Goal: Task Accomplishment & Management: Manage account settings

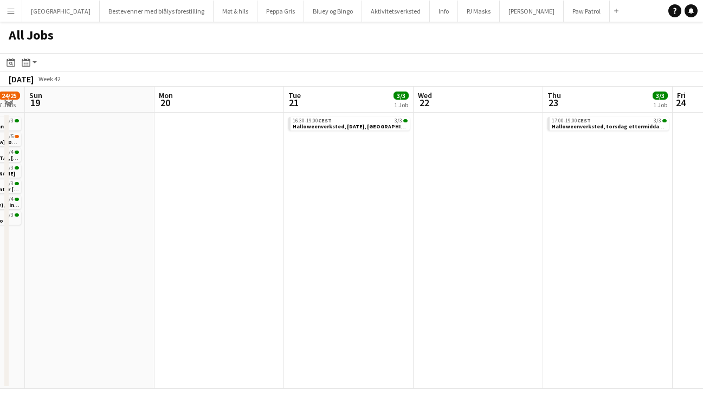
scroll to position [0, 367]
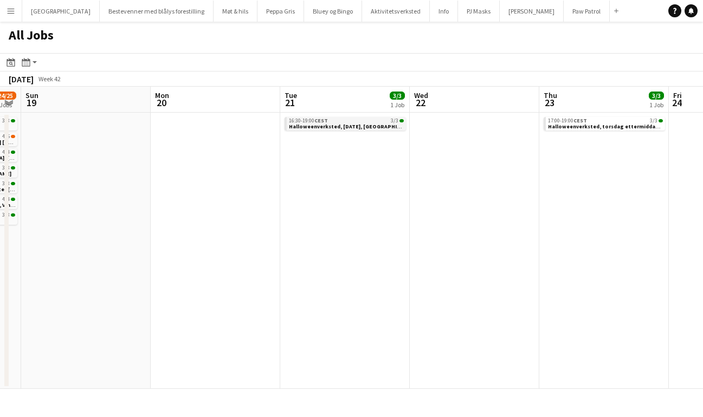
click at [325, 120] on span "CEST" at bounding box center [321, 120] width 14 height 7
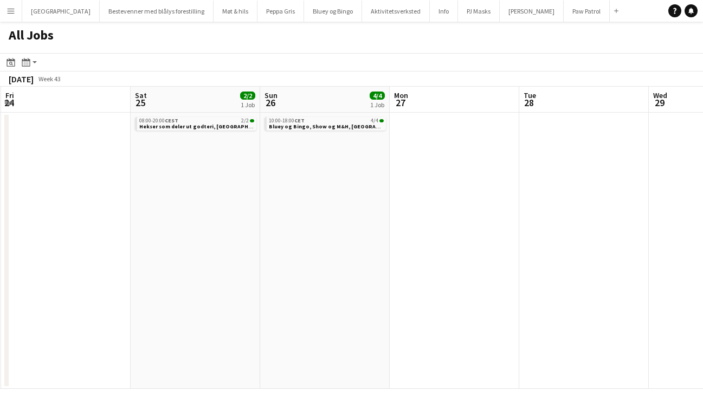
scroll to position [0, 441]
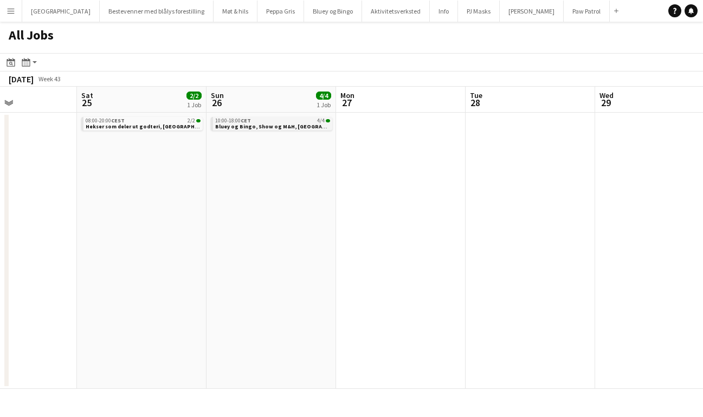
click at [260, 126] on span "Bluey og Bingo, Show og M&H, Trondheim" at bounding box center [283, 126] width 137 height 7
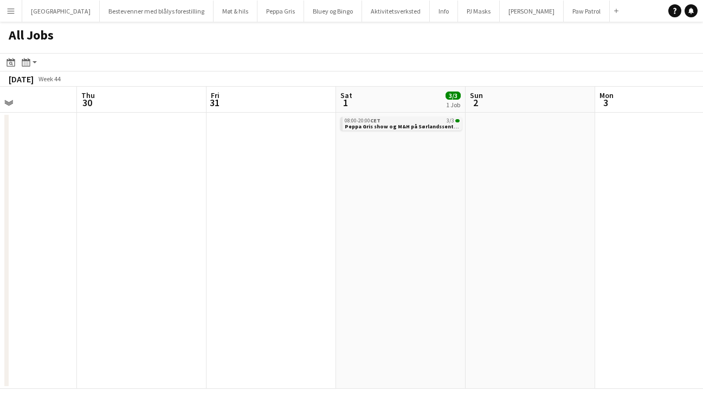
click at [365, 123] on span "Peppa Gris show og M&H på Sørlandssenteret" at bounding box center [405, 126] width 120 height 7
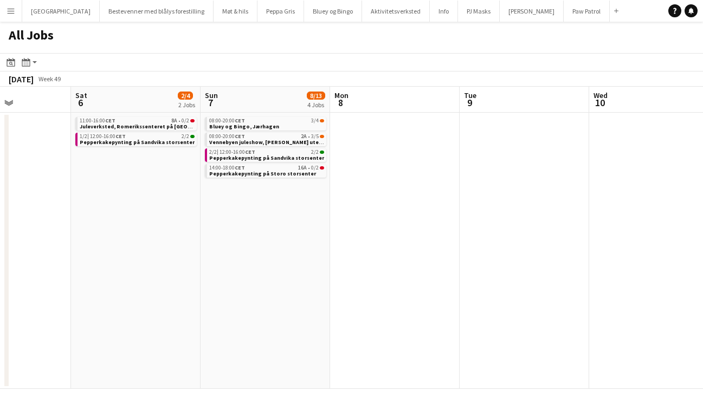
scroll to position [0, 458]
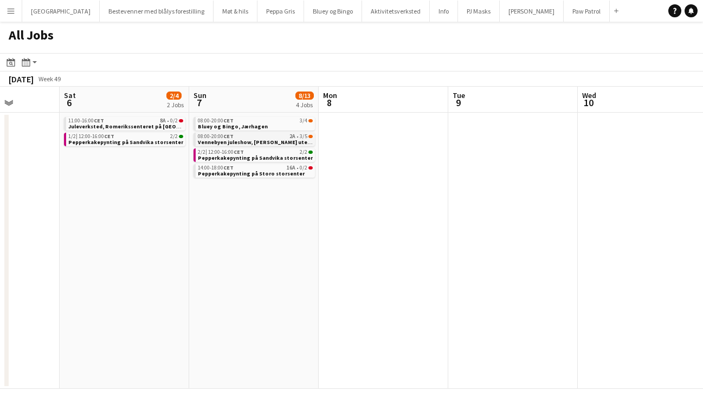
click at [256, 140] on span "Vennebyen juleshow, Amfi Moa utenfor Ålesund" at bounding box center [286, 142] width 177 height 7
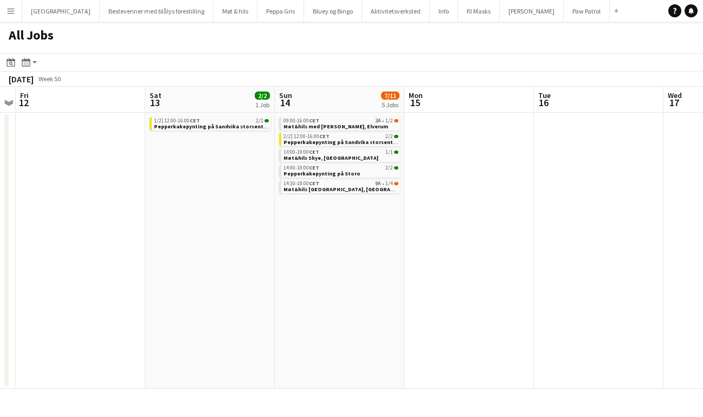
scroll to position [0, 365]
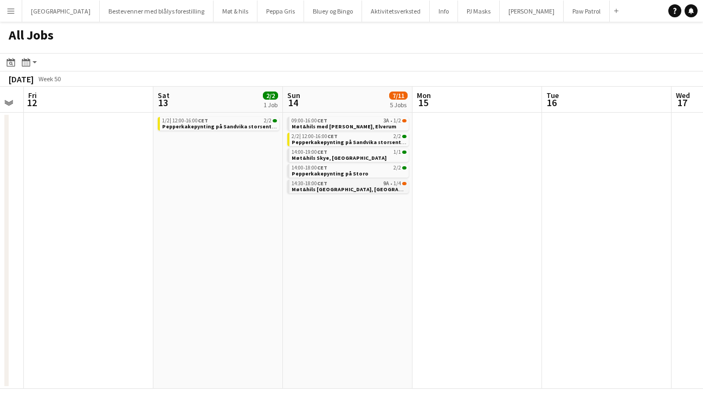
click at [335, 184] on div "14:30-18:00 CET 9A • 1/4" at bounding box center [348, 183] width 115 height 5
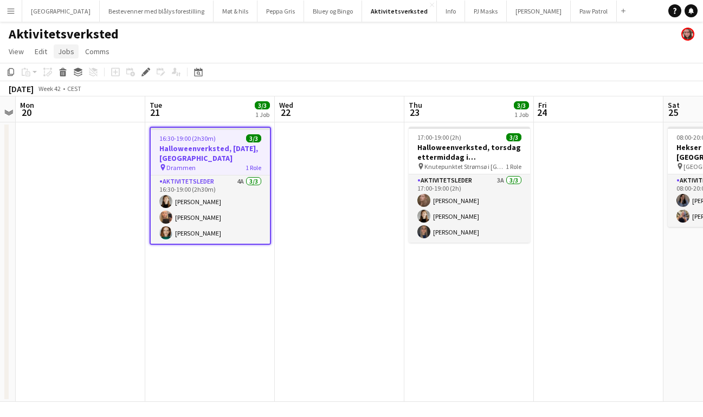
click at [69, 49] on span "Jobs" at bounding box center [66, 52] width 16 height 10
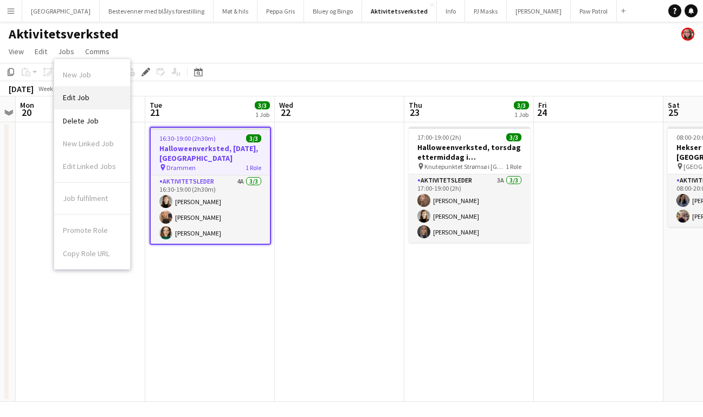
click at [86, 99] on span "Edit Job" at bounding box center [76, 98] width 27 height 10
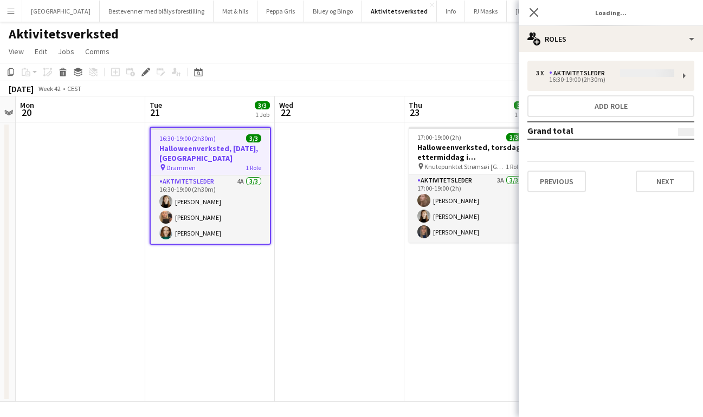
type input "**********"
click at [655, 179] on button "Next" at bounding box center [664, 182] width 59 height 22
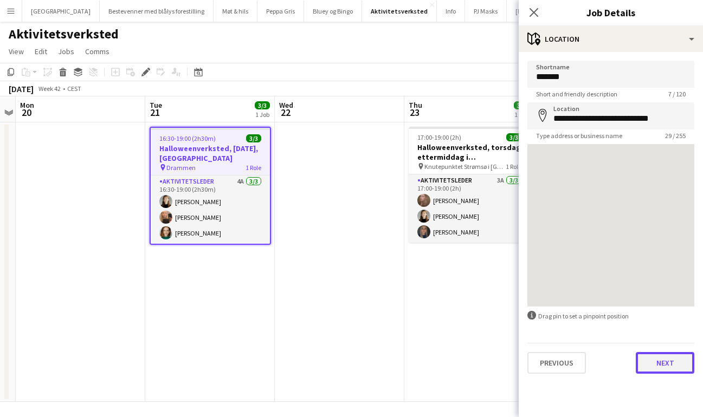
click at [674, 370] on button "Next" at bounding box center [664, 363] width 59 height 22
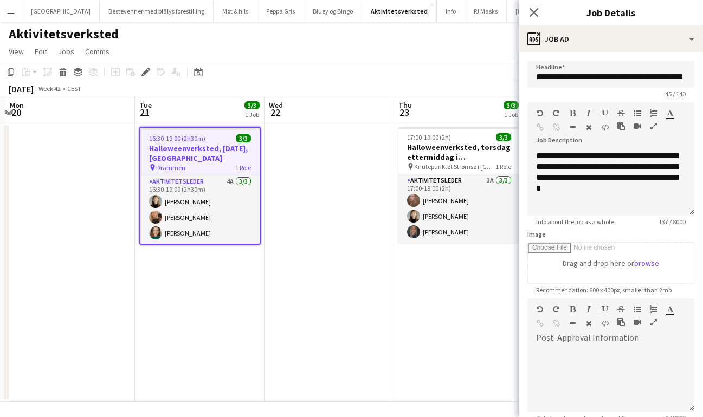
scroll to position [0, 385]
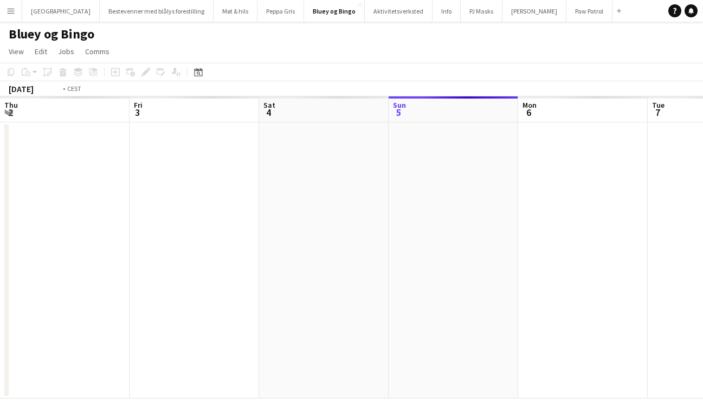
scroll to position [0, 373]
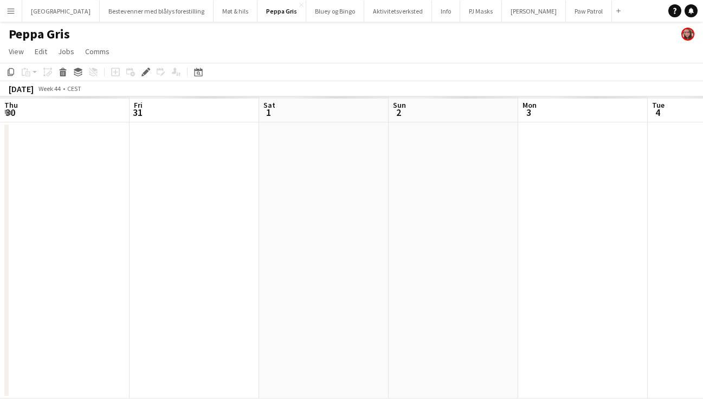
scroll to position [0, 373]
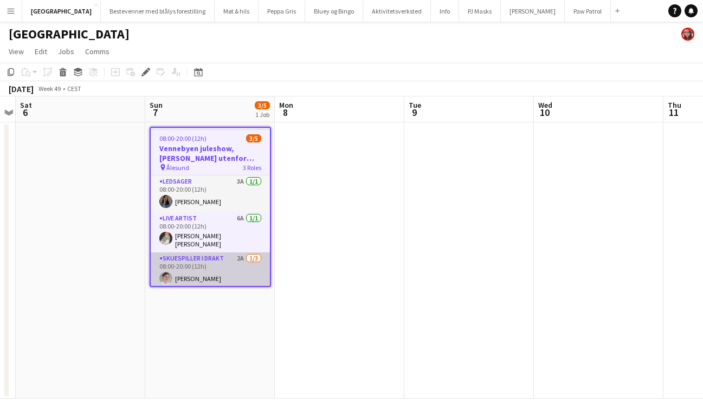
click at [220, 256] on app-card-role "Skuespiller i drakt 2A [DATE] 08:00-20:00 (12h) [PERSON_NAME] single-neutral-ac…" at bounding box center [210, 286] width 119 height 68
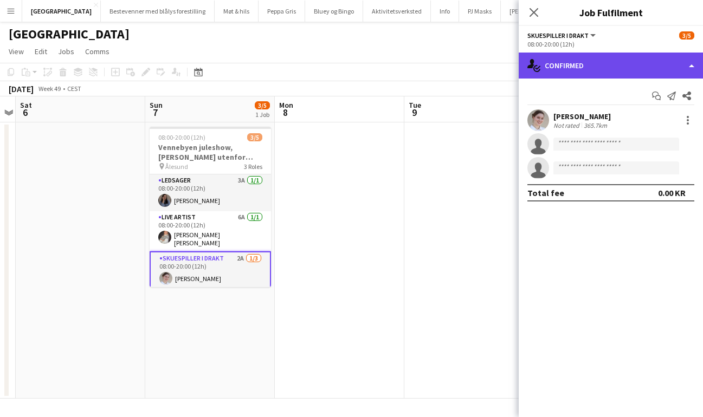
click at [632, 62] on div "single-neutral-actions-check-2 Confirmed" at bounding box center [610, 66] width 184 height 26
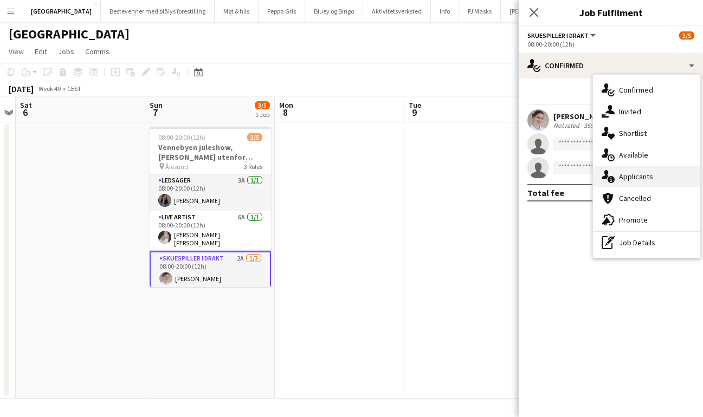
click at [639, 172] on span "Applicants" at bounding box center [636, 177] width 34 height 10
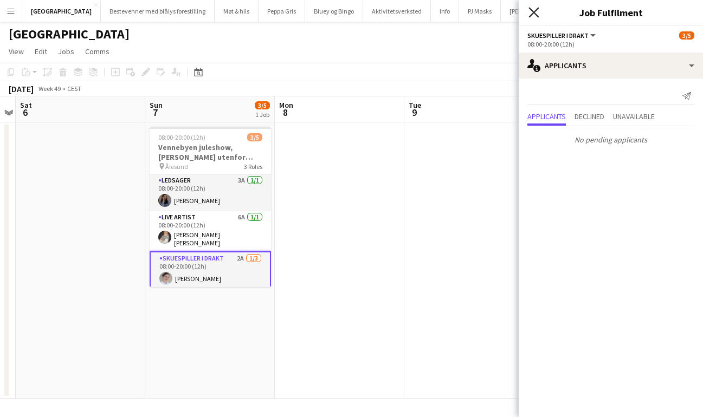
click at [533, 13] on icon at bounding box center [533, 12] width 10 height 10
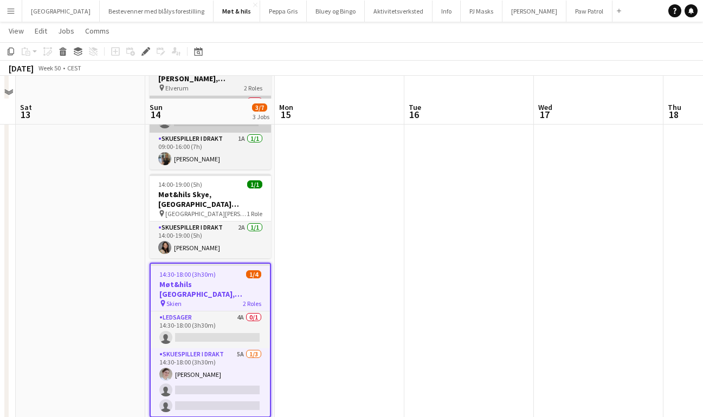
scroll to position [100, 0]
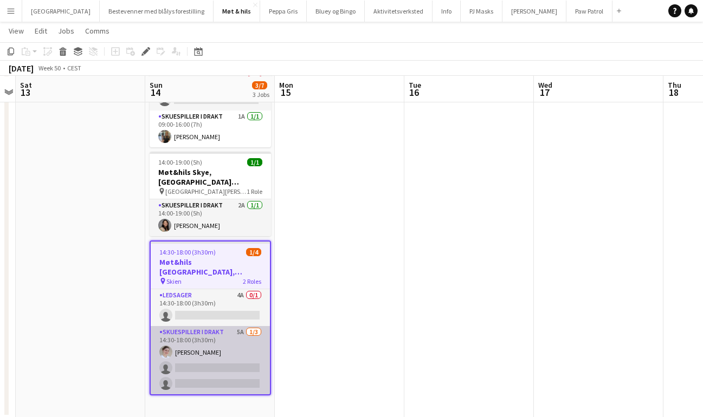
click at [207, 334] on app-card-role "Skuespiller i drakt 5A [DATE] 14:30-18:00 (3h30m) [PERSON_NAME] single-neutral-…" at bounding box center [210, 360] width 119 height 68
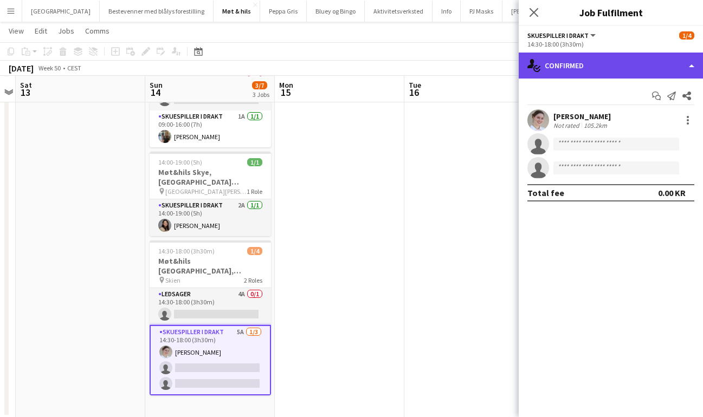
click at [587, 67] on div "single-neutral-actions-check-2 Confirmed" at bounding box center [610, 66] width 184 height 26
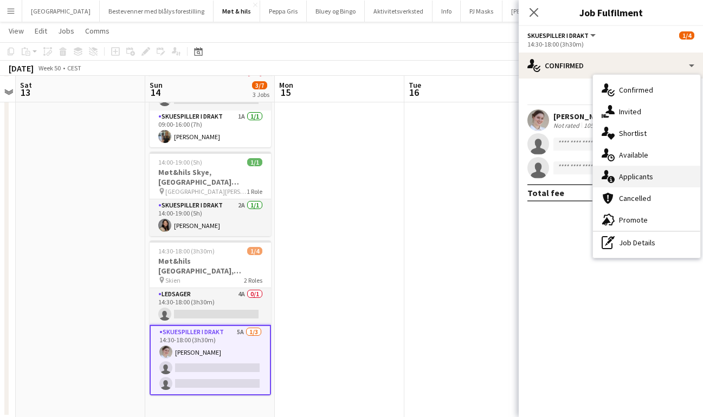
click at [631, 176] on span "Applicants" at bounding box center [636, 177] width 34 height 10
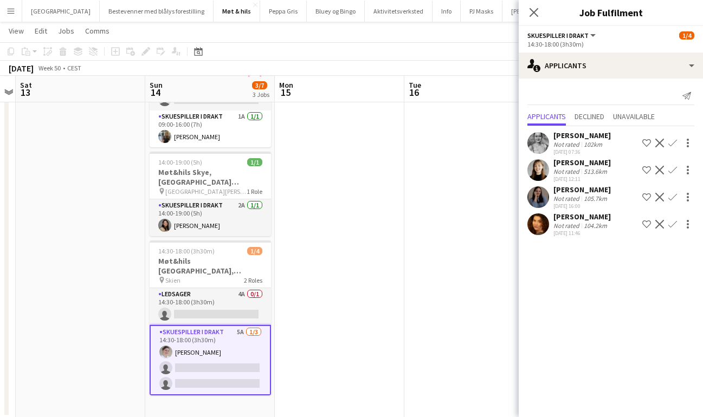
click at [672, 225] on app-icon "Confirm" at bounding box center [672, 224] width 9 height 9
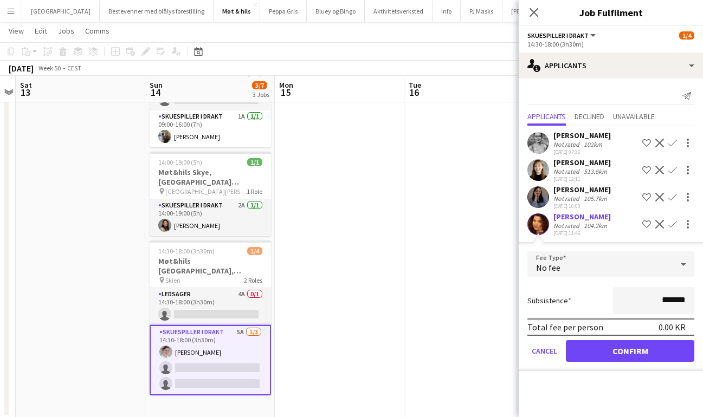
click at [673, 224] on app-icon "Confirm" at bounding box center [672, 224] width 9 height 9
click at [637, 351] on button "Confirm" at bounding box center [630, 351] width 128 height 22
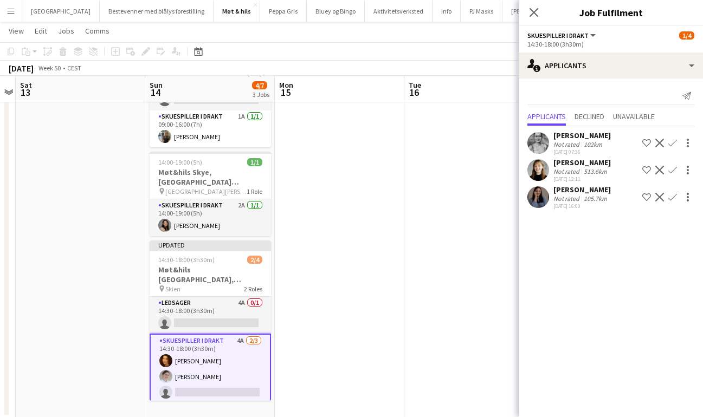
click at [672, 140] on app-icon "Confirm" at bounding box center [672, 143] width 9 height 9
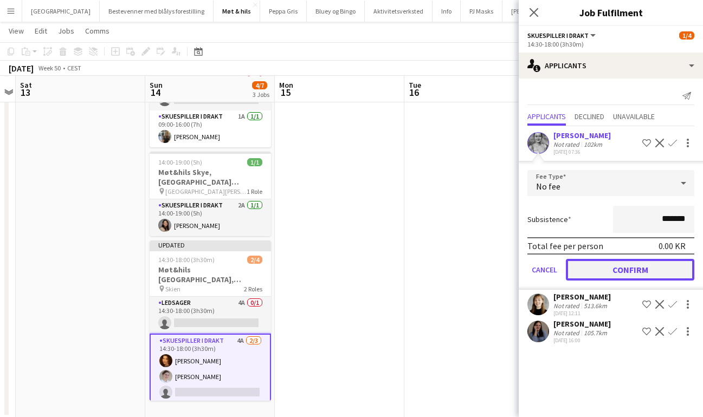
click at [635, 274] on button "Confirm" at bounding box center [630, 270] width 128 height 22
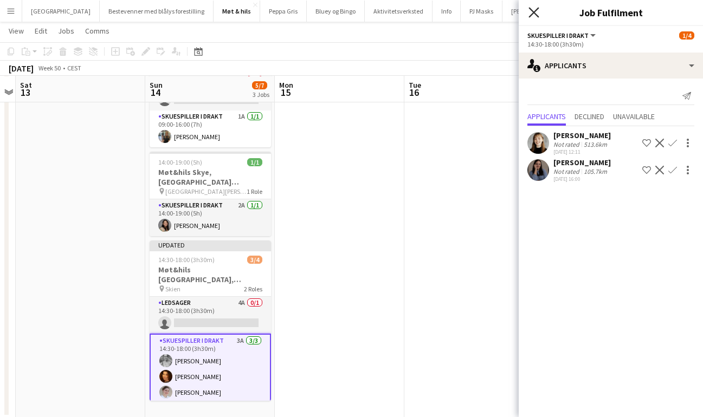
click at [535, 16] on icon "Close pop-in" at bounding box center [533, 12] width 10 height 10
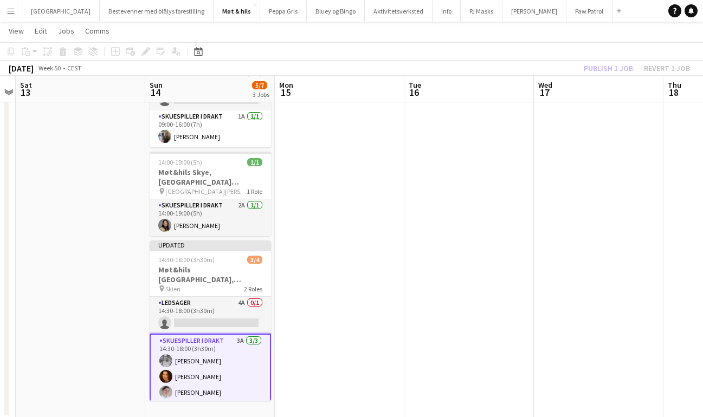
click at [602, 68] on div "Publish 1 job Revert 1 job" at bounding box center [636, 68] width 132 height 14
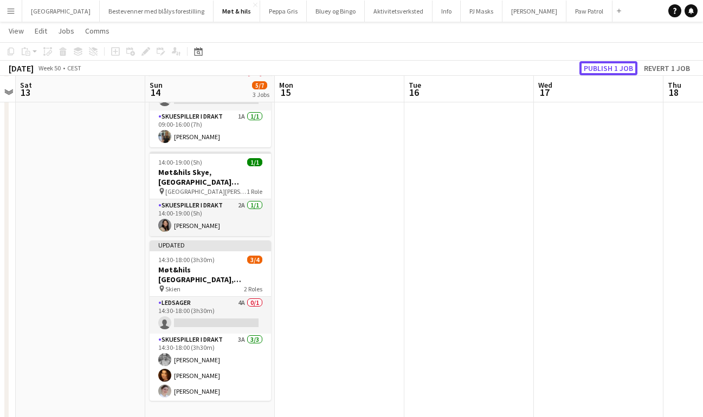
click at [602, 68] on button "Publish 1 job" at bounding box center [608, 68] width 58 height 14
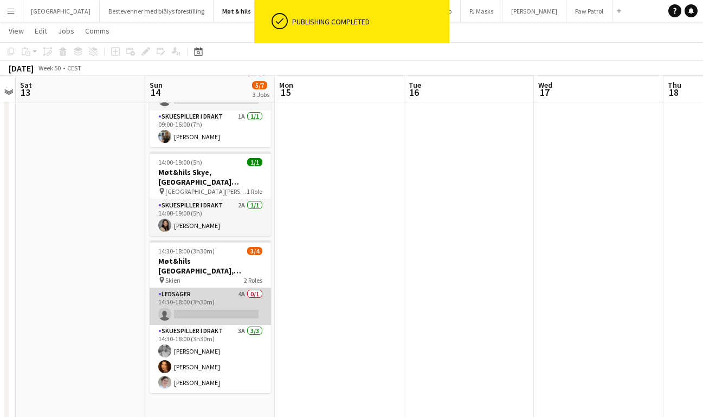
click at [220, 288] on app-card-role "Ledsager 4A 0/1 14:30-18:00 (3h30m) single-neutral-actions" at bounding box center [210, 306] width 121 height 37
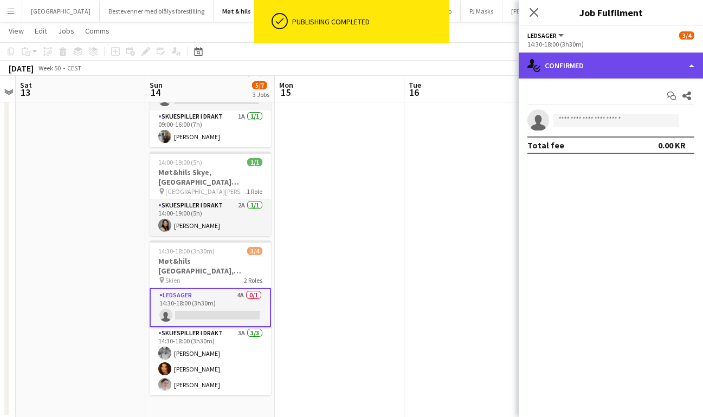
click at [564, 70] on div "single-neutral-actions-check-2 Confirmed" at bounding box center [610, 66] width 184 height 26
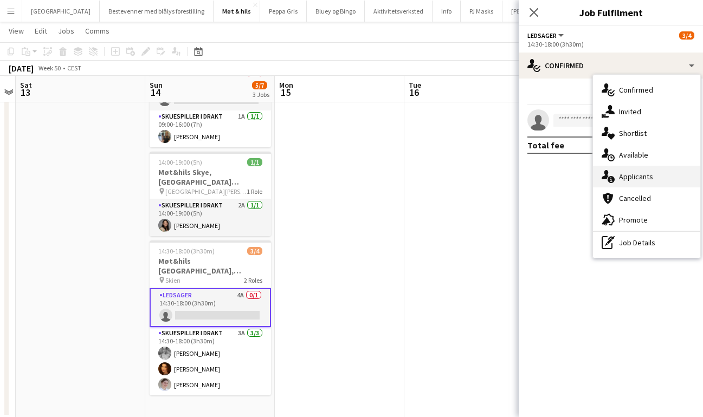
click at [635, 176] on span "Applicants" at bounding box center [636, 177] width 34 height 10
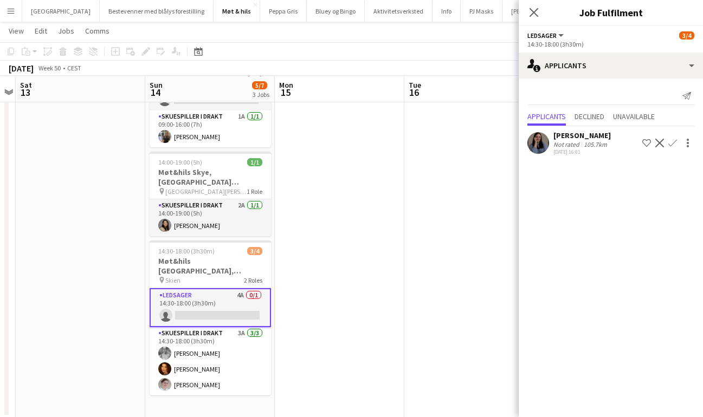
click at [674, 142] on app-icon "Confirm" at bounding box center [672, 143] width 9 height 9
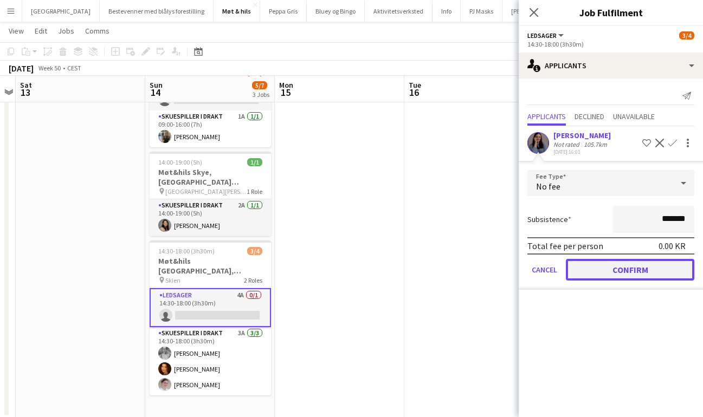
click at [613, 266] on button "Confirm" at bounding box center [630, 270] width 128 height 22
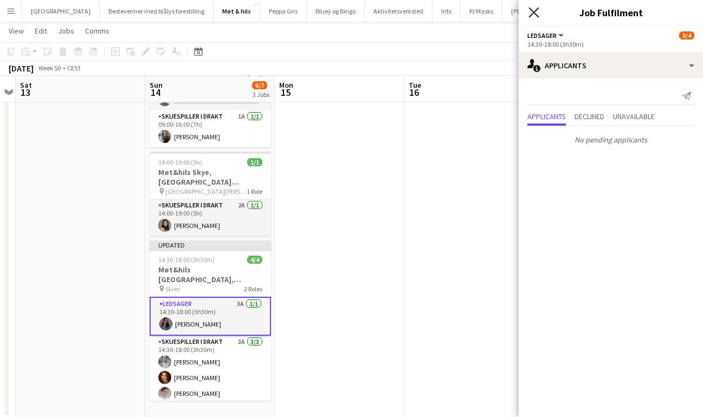
click at [536, 14] on icon "Close pop-in" at bounding box center [533, 12] width 10 height 10
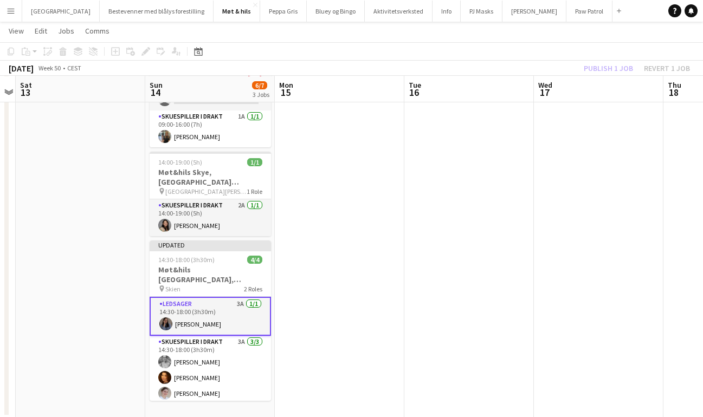
click at [609, 68] on div "Publish 1 job Revert 1 job" at bounding box center [636, 68] width 132 height 14
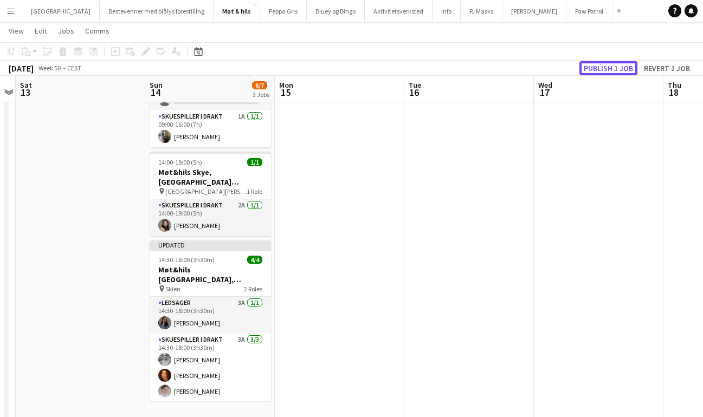
click at [609, 68] on button "Publish 1 job" at bounding box center [608, 68] width 58 height 14
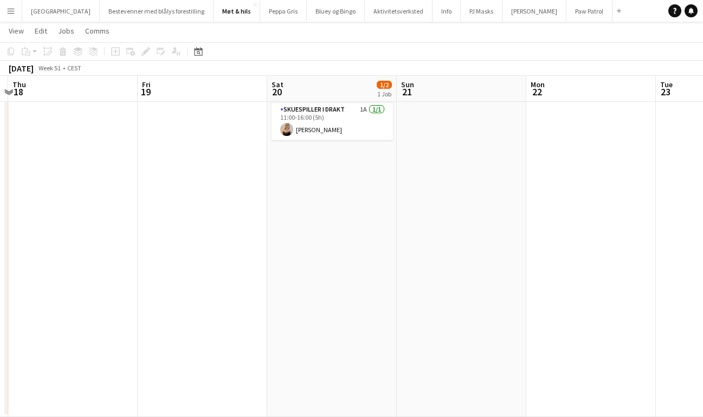
scroll to position [0, 384]
